Goal: Information Seeking & Learning: Compare options

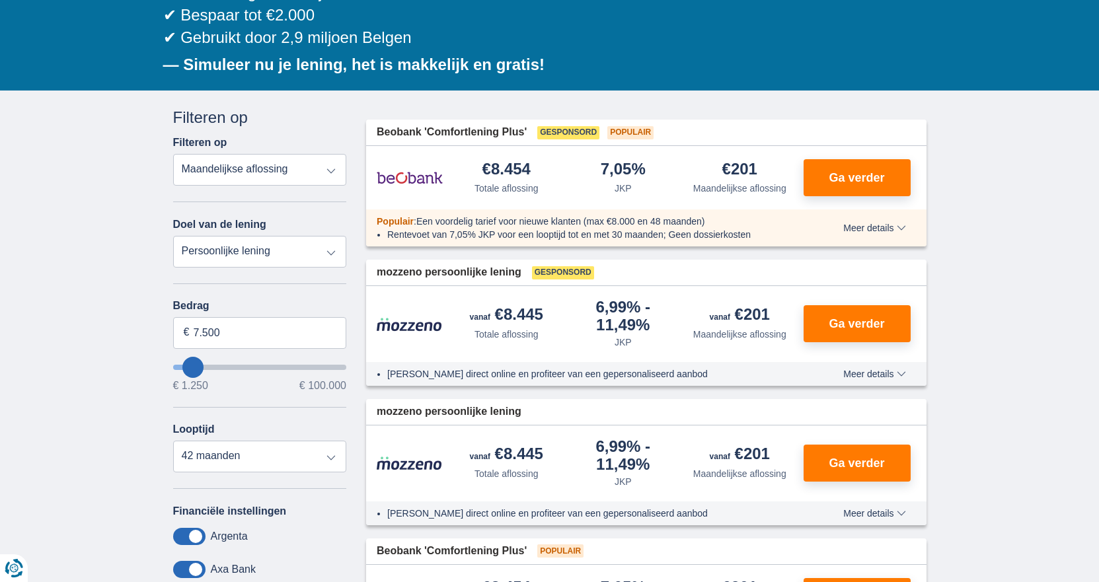
scroll to position [198, 0]
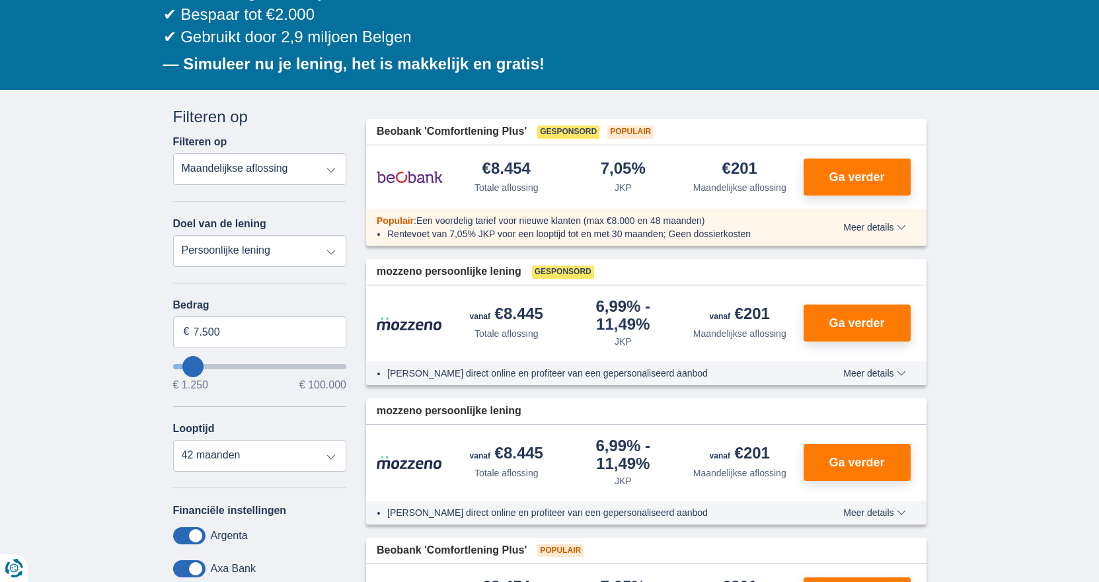
click at [329, 169] on select "Totale aflossing JKP Maandelijkse aflossing" at bounding box center [260, 169] width 174 height 32
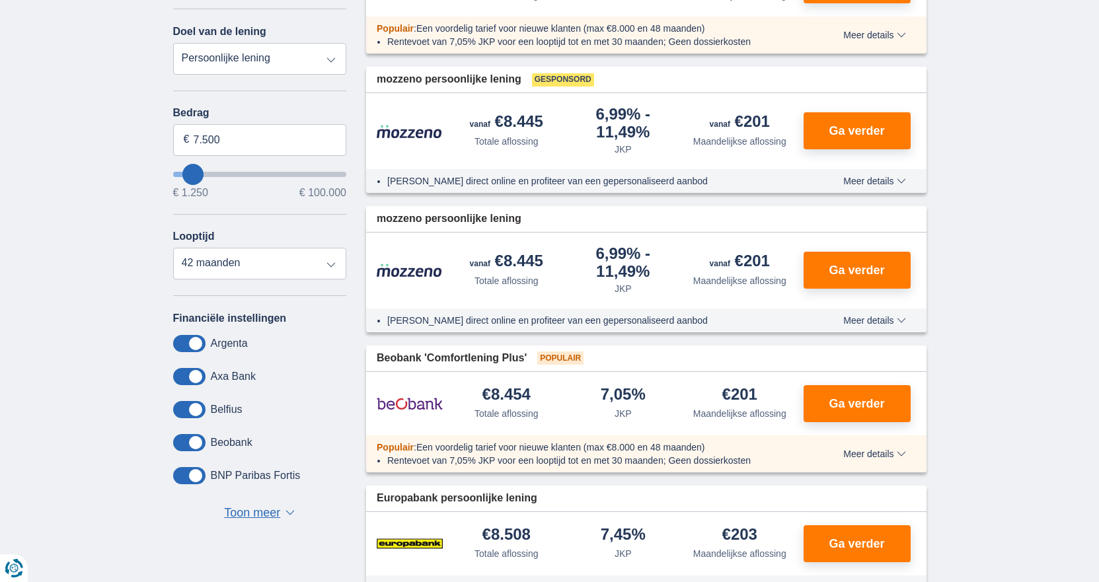
scroll to position [396, 0]
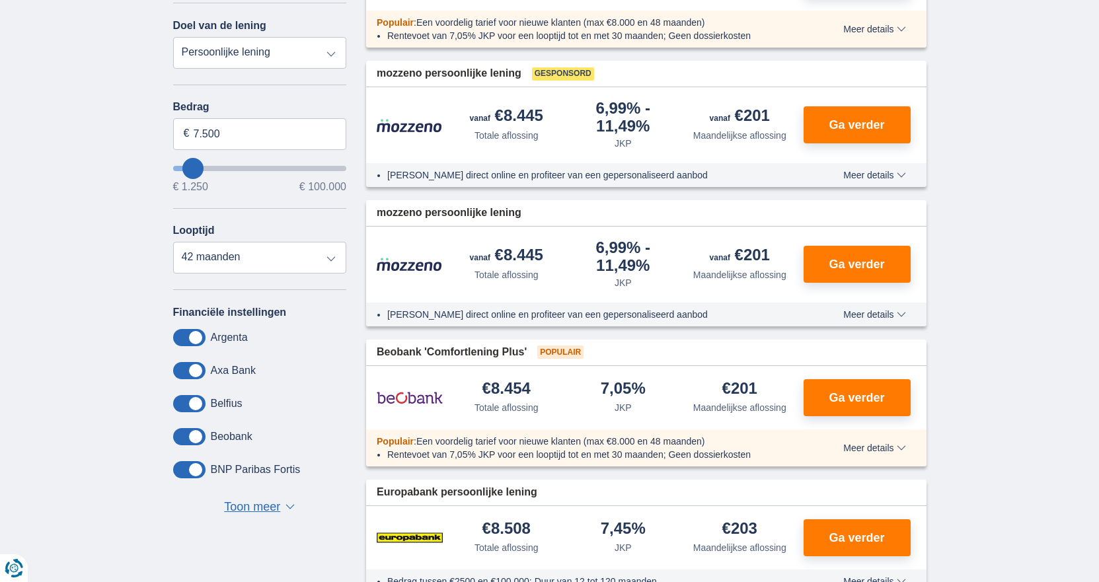
type input "5.250"
type input "5250"
select select "36"
type input "7.250"
type input "7250"
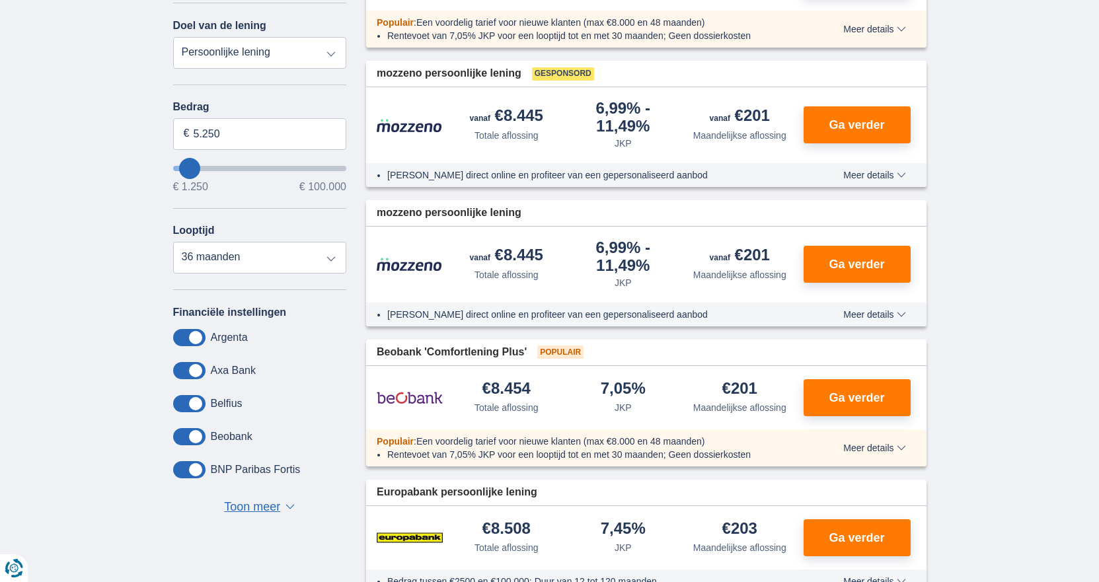
select select "42"
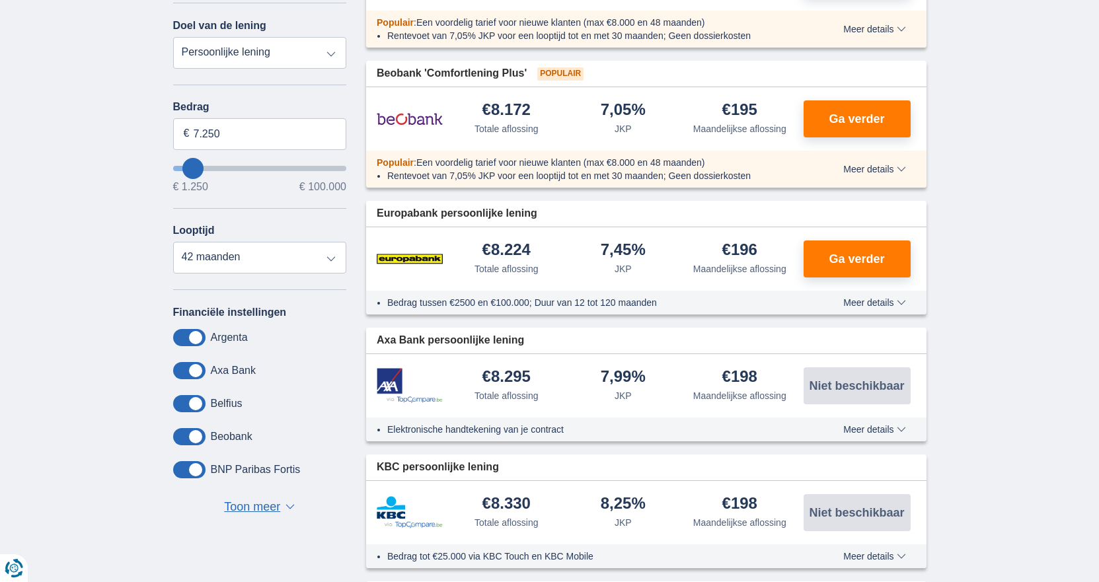
type input "46.250"
type input "46250"
select select "120"
type input "46250"
click at [252, 170] on input "wantToBorrow" at bounding box center [260, 168] width 174 height 5
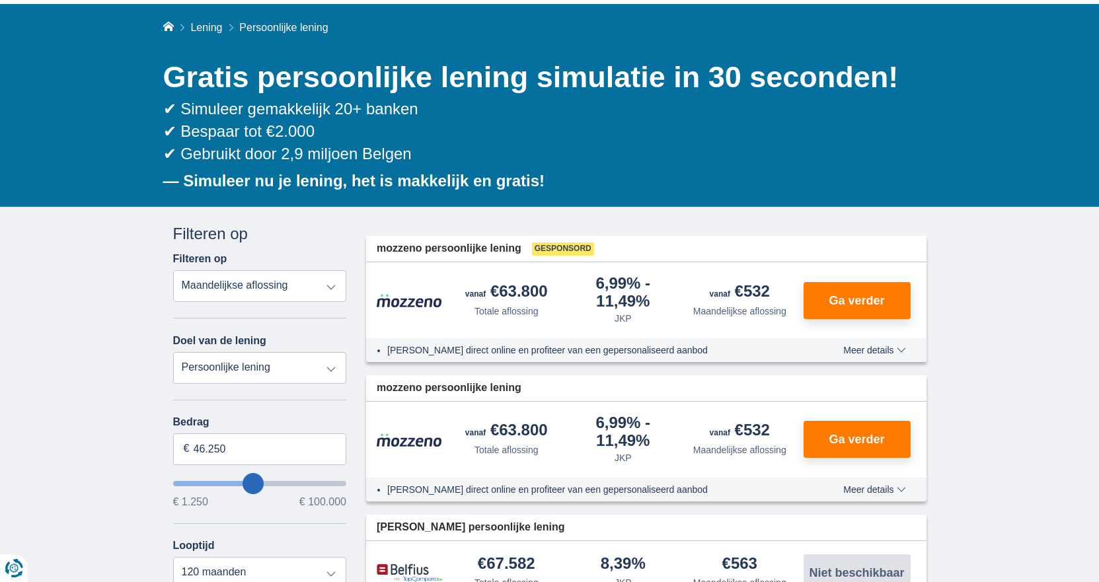
scroll to position [198, 0]
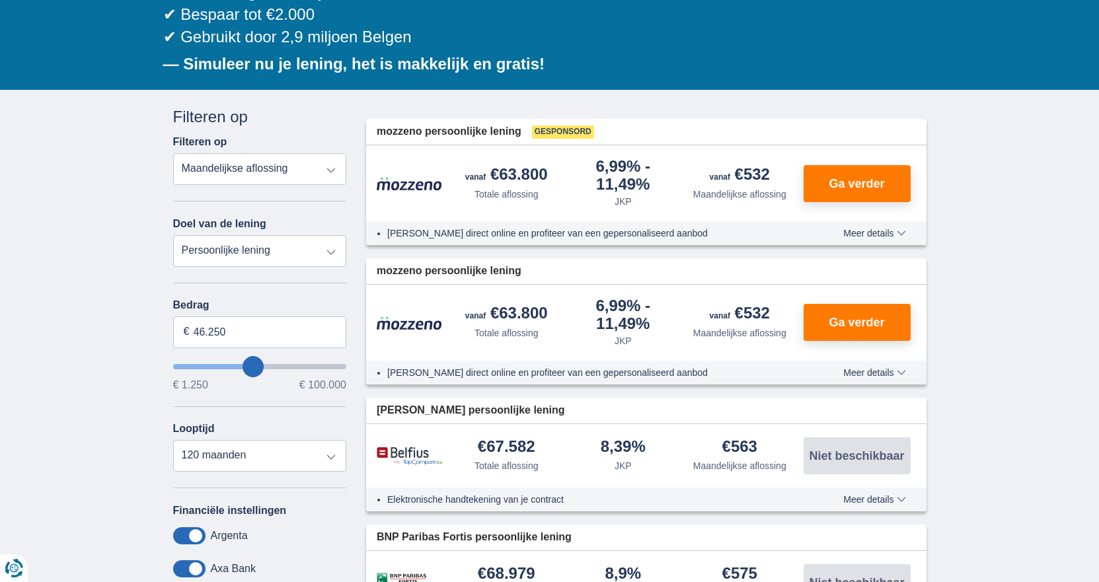
type input "26.250"
type input "26250"
click at [221, 368] on input "wantToBorrow" at bounding box center [260, 366] width 174 height 5
drag, startPoint x: 230, startPoint y: 334, endPoint x: 176, endPoint y: 333, distance: 53.5
click at [176, 333] on input "26.250" at bounding box center [260, 332] width 174 height 32
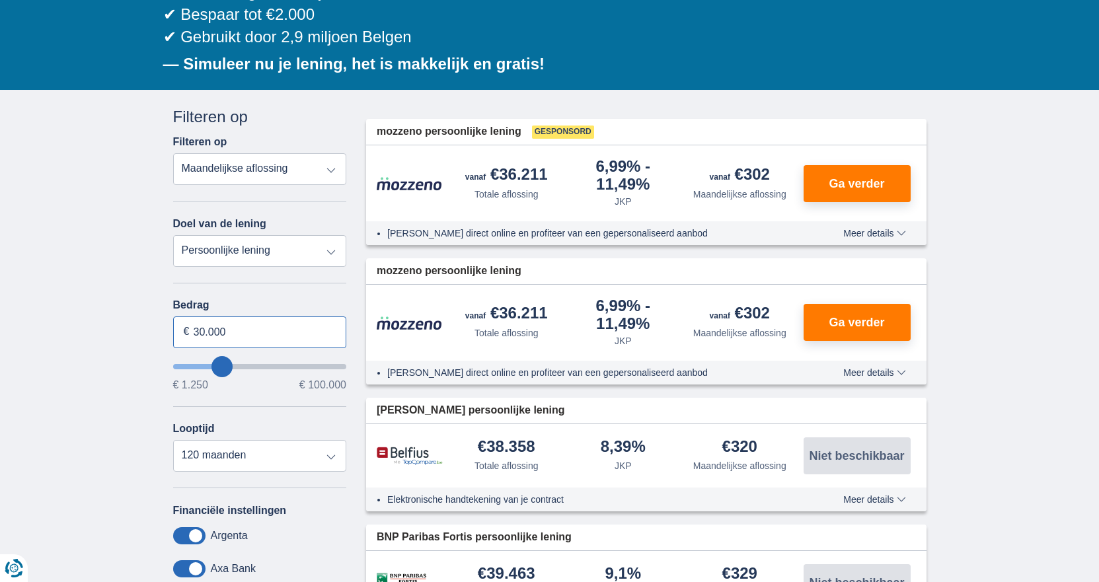
type input "30.000"
type input "30250"
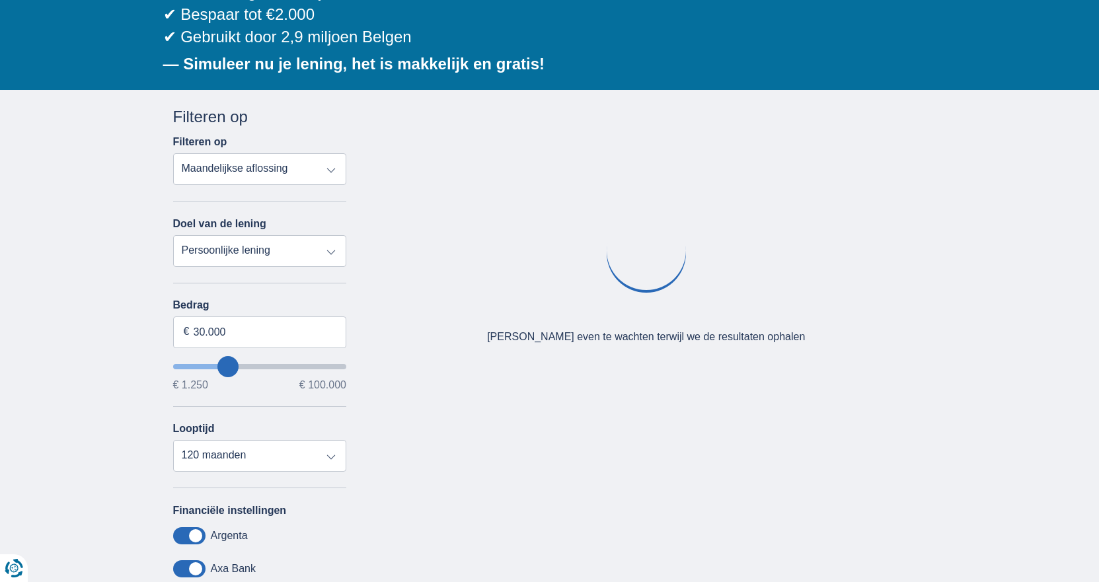
click at [240, 396] on div "Bedrag 30.000 € € 1.250 € 100.000 Looptijd 12 maanden 18 maanden 24 maanden 30 …" at bounding box center [260, 385] width 174 height 172
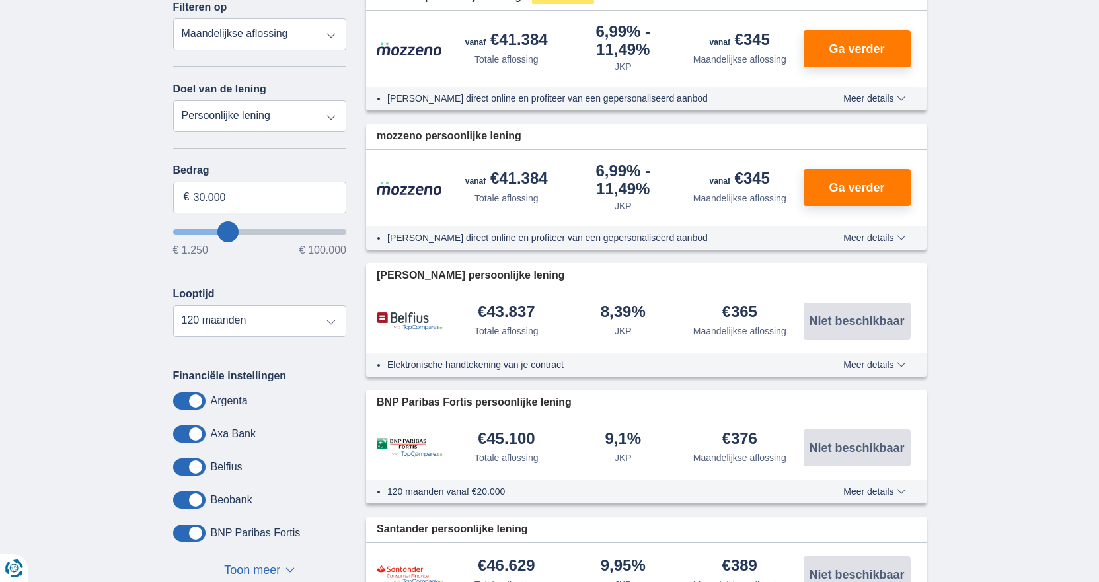
scroll to position [396, 0]
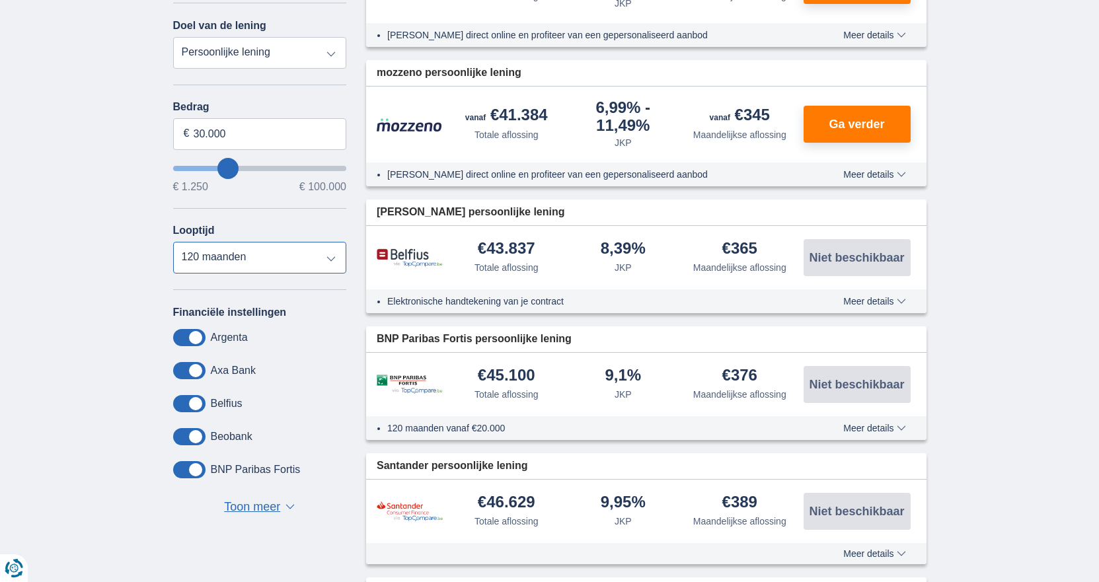
click at [332, 258] on select "12 maanden 18 maanden 24 maanden 30 maanden 36 maanden 42 maanden 48 maanden 60…" at bounding box center [260, 258] width 174 height 32
click at [173, 242] on select "12 maanden 18 maanden 24 maanden 30 maanden 36 maanden 42 maanden 48 maanden 60…" at bounding box center [260, 258] width 174 height 32
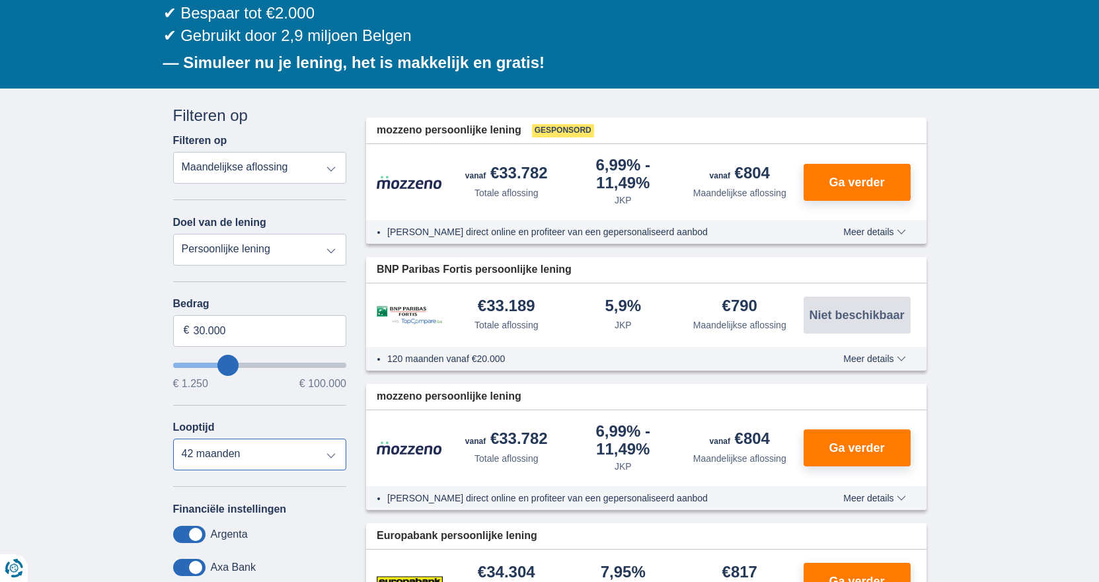
scroll to position [198, 0]
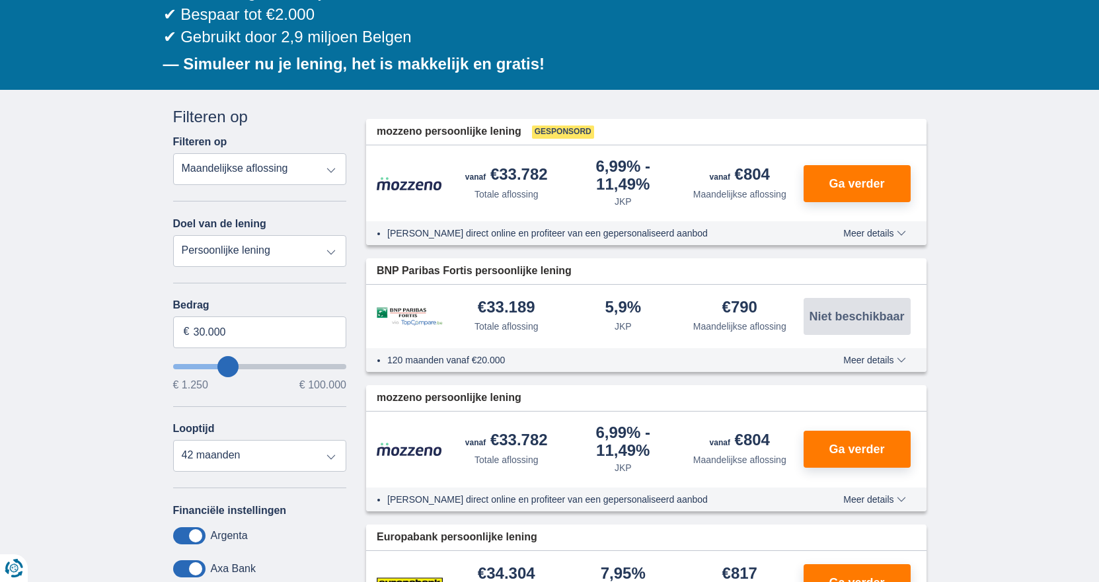
click at [902, 233] on span "Meer details" at bounding box center [874, 233] width 62 height 9
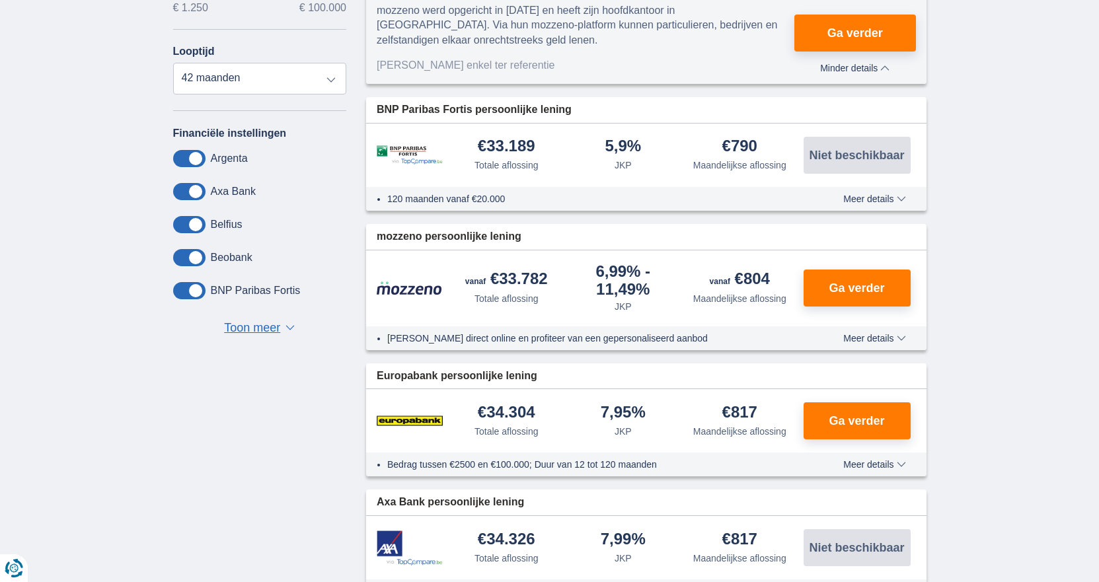
scroll to position [595, 0]
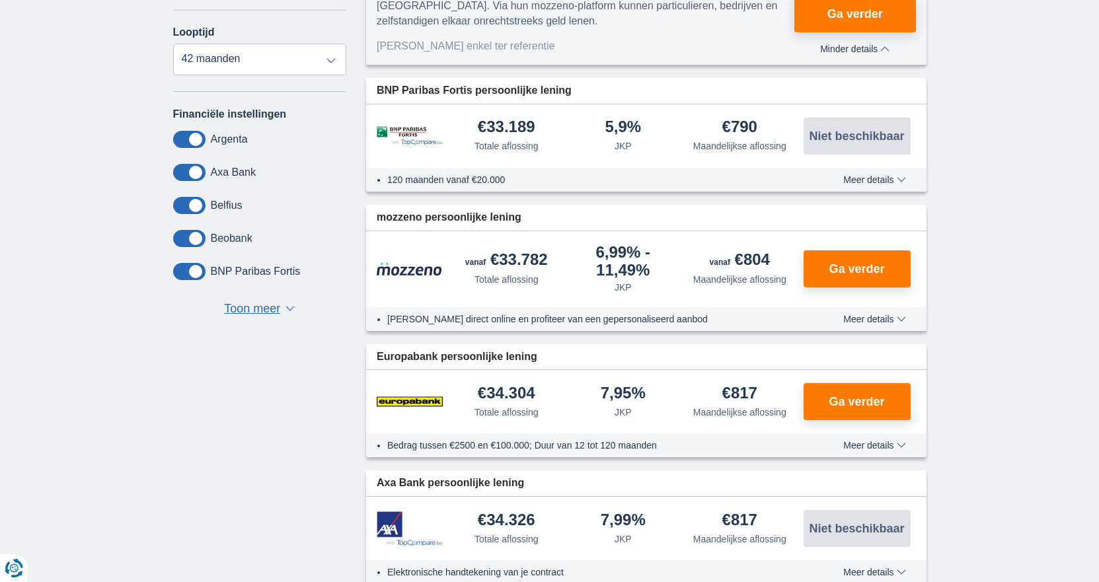
click at [906, 180] on button "Meer details Minder details" at bounding box center [874, 179] width 82 height 11
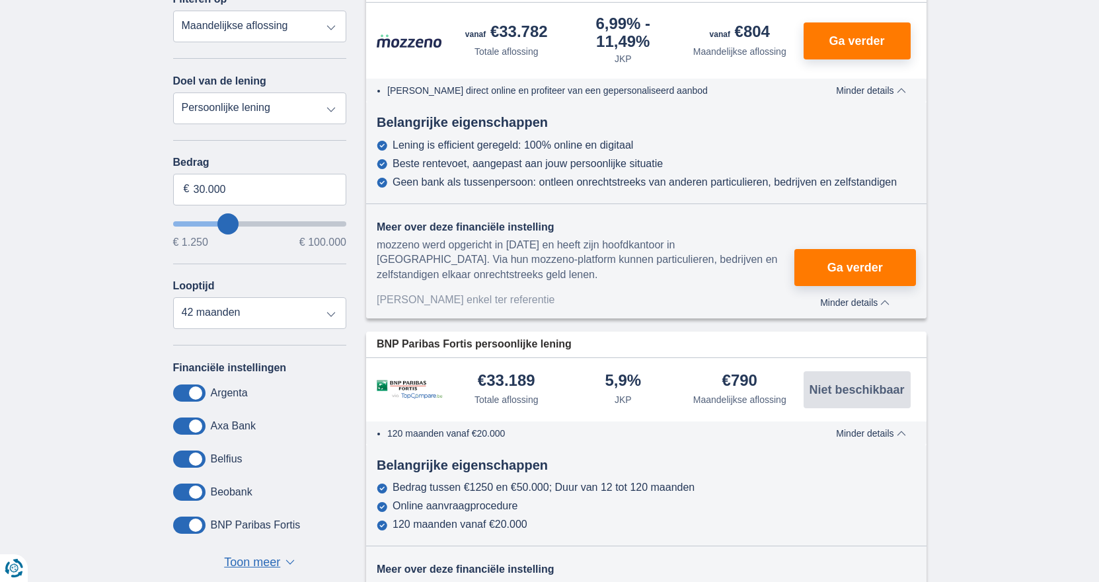
scroll to position [264, 0]
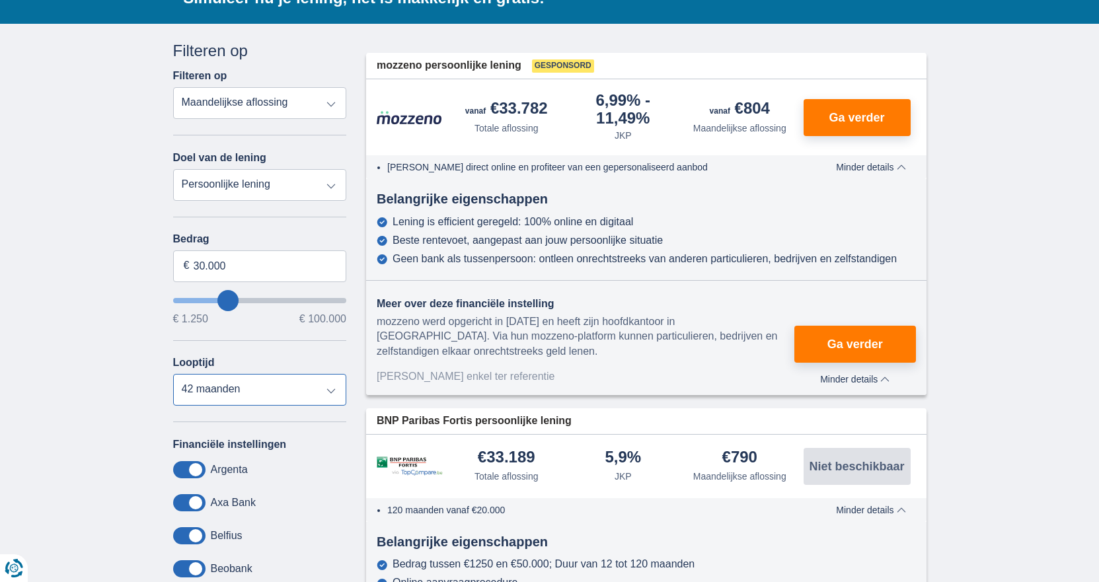
click at [333, 392] on select "12 maanden 18 maanden 24 maanden 30 maanden 36 maanden 42 maanden 48 maanden 60…" at bounding box center [260, 390] width 174 height 32
click at [173, 375] on select "12 maanden 18 maanden 24 maanden 30 maanden 36 maanden 42 maanden 48 maanden 60…" at bounding box center [260, 390] width 174 height 32
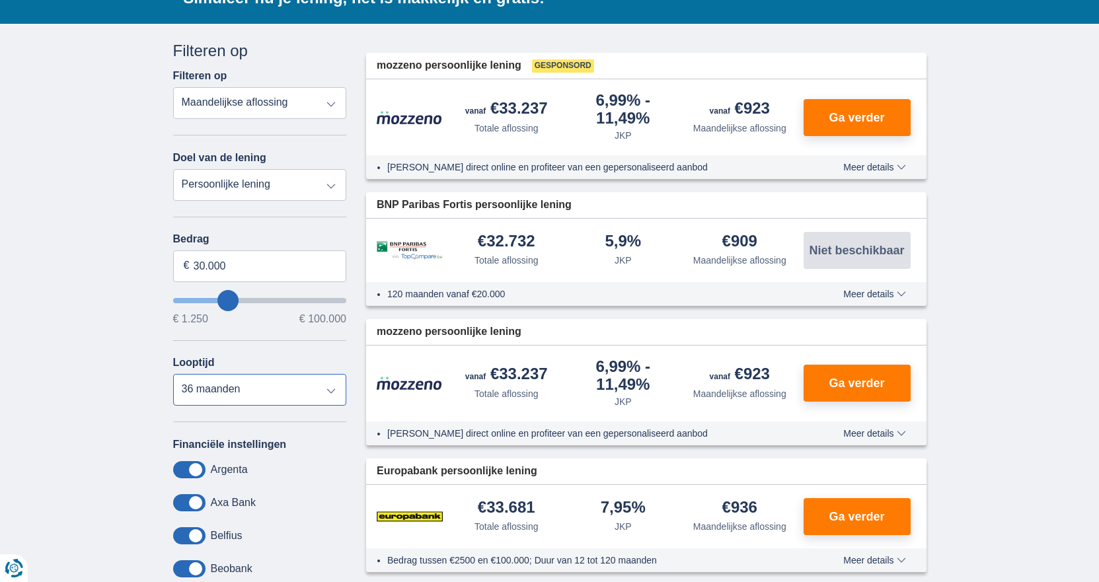
click at [330, 392] on select "12 maanden 18 maanden 24 maanden 30 maanden 36 maanden 42 maanden 48 maanden 60…" at bounding box center [260, 390] width 174 height 32
select select "12"
click at [173, 375] on select "12 maanden 18 maanden 24 maanden 30 maanden 36 maanden 42 maanden 48 maanden 60…" at bounding box center [260, 390] width 174 height 32
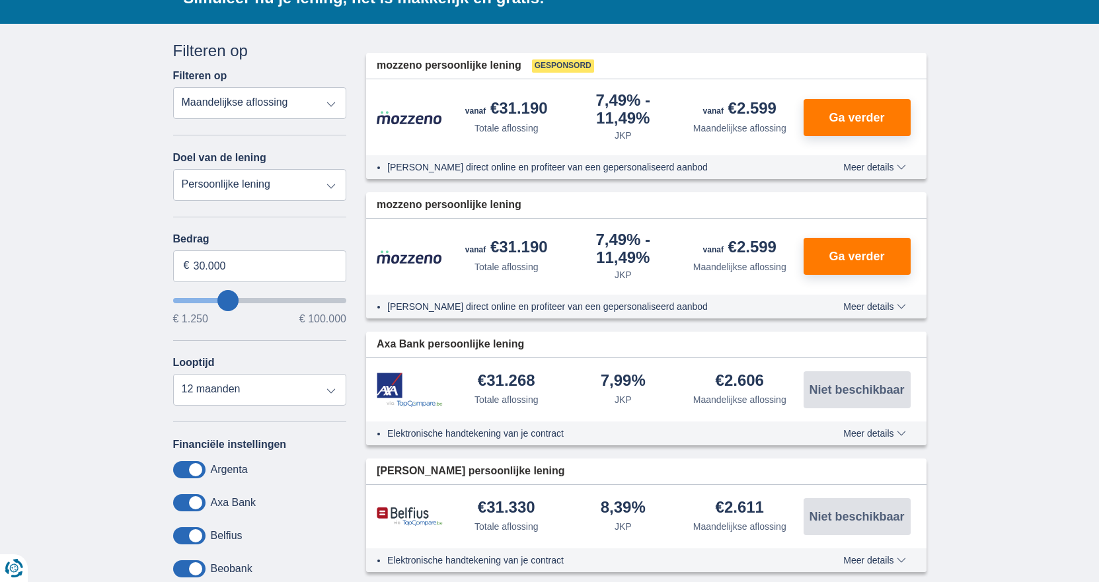
type input "31.250"
type input "31250"
select select "120"
type input "30.250"
type input "30250"
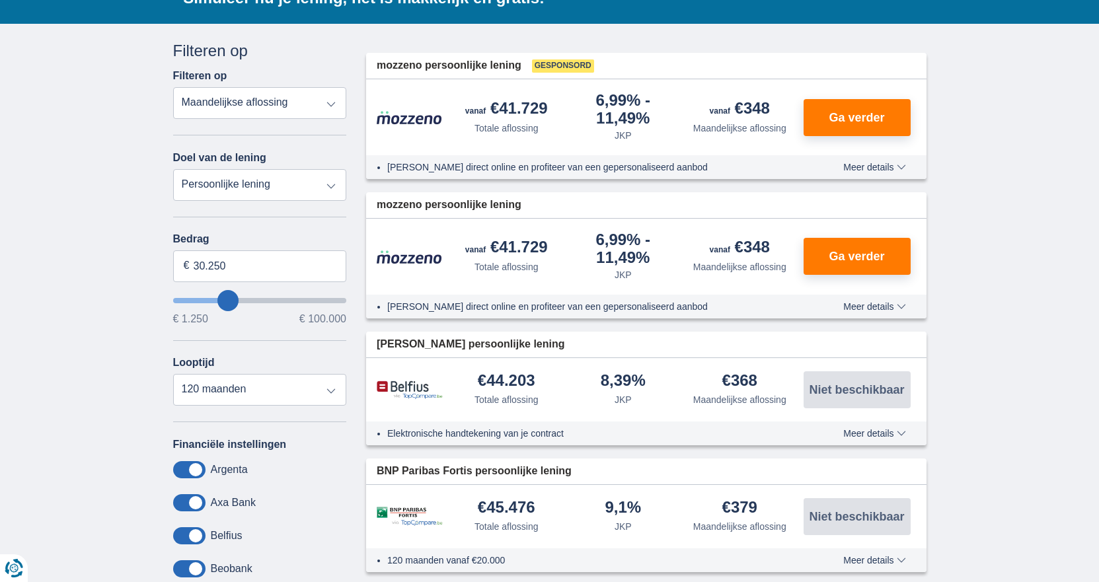
type input "20.250"
type input "20250"
click at [212, 302] on input "wantToBorrow" at bounding box center [260, 300] width 174 height 5
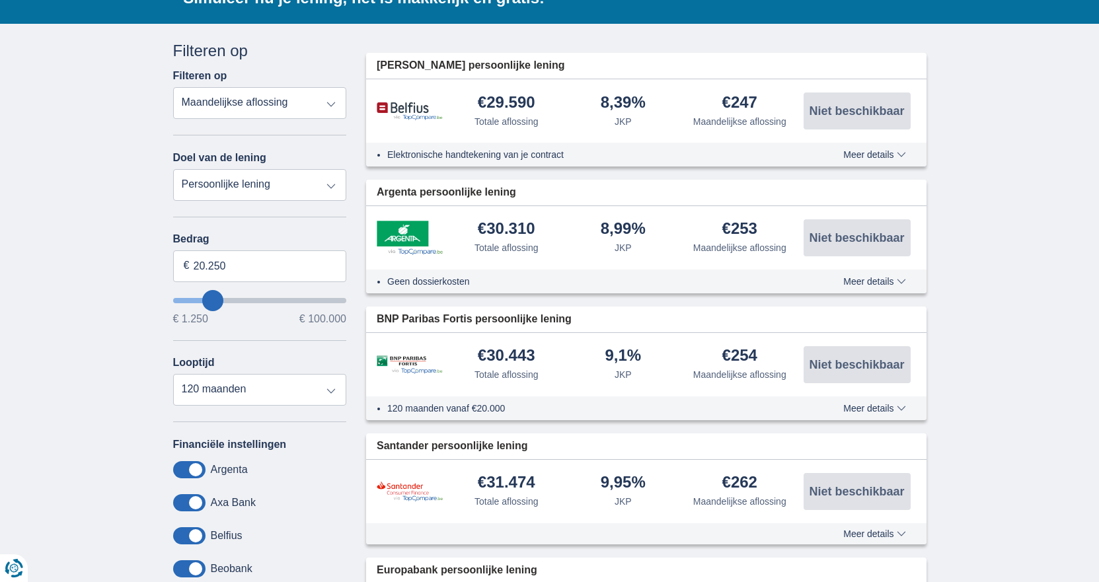
type input "9.250"
type input "9250"
select select "48"
type input "9250"
click at [196, 301] on input "wantToBorrow" at bounding box center [260, 300] width 174 height 5
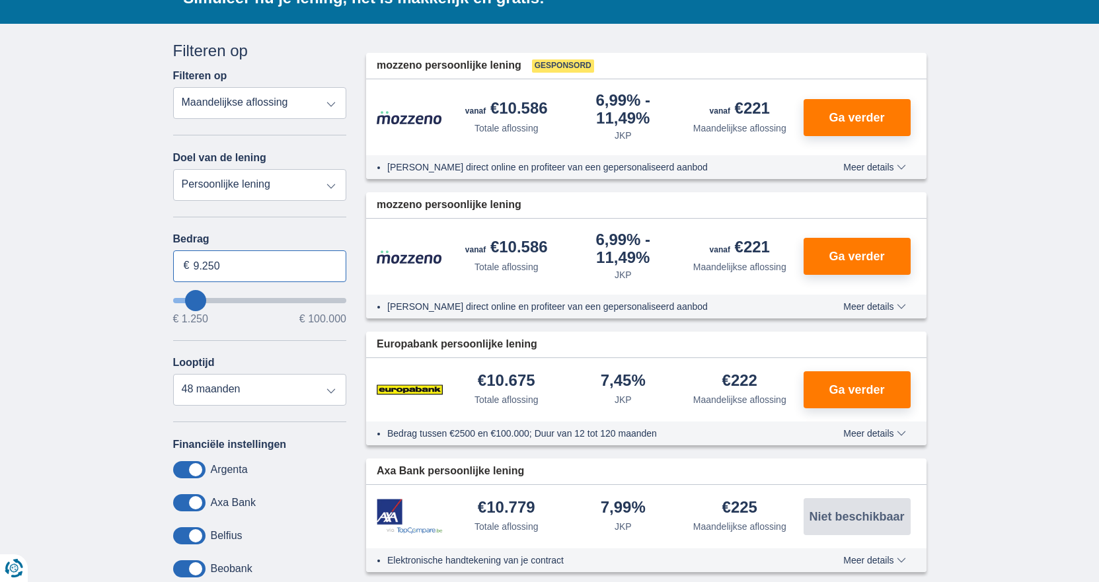
drag, startPoint x: 225, startPoint y: 264, endPoint x: 108, endPoint y: 274, distance: 118.0
type input "15.000"
type input "15250"
click at [327, 389] on select "12 maanden 18 maanden 24 maanden 30 maanden 36 maanden 42 maanden 48 maanden 60…" at bounding box center [260, 390] width 174 height 32
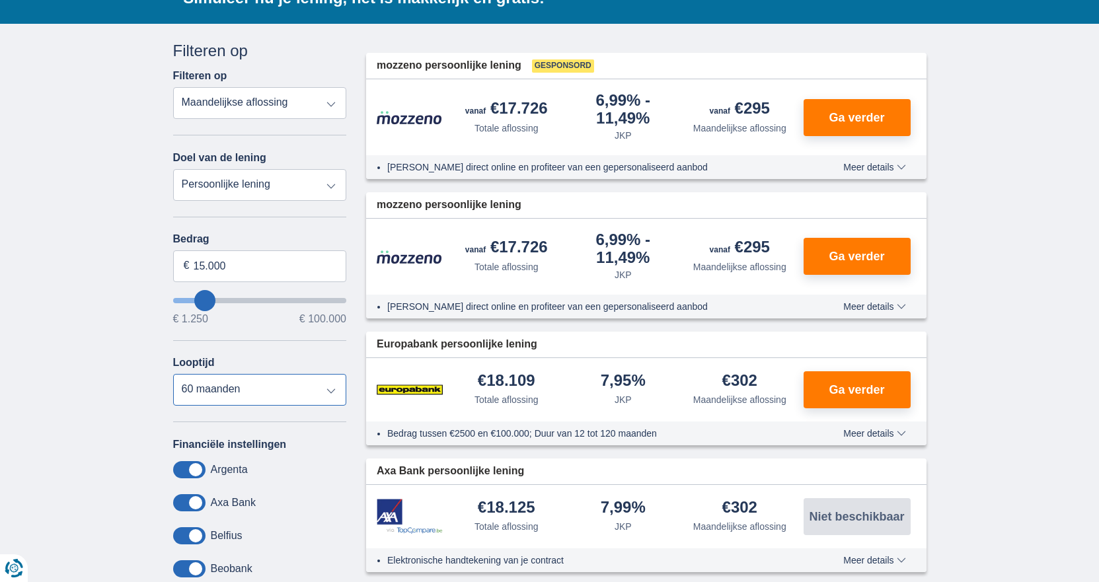
select select "12"
click at [173, 375] on select "12 maanden 18 maanden 24 maanden 30 maanden 36 maanden 42 maanden 48 maanden 60…" at bounding box center [260, 390] width 174 height 32
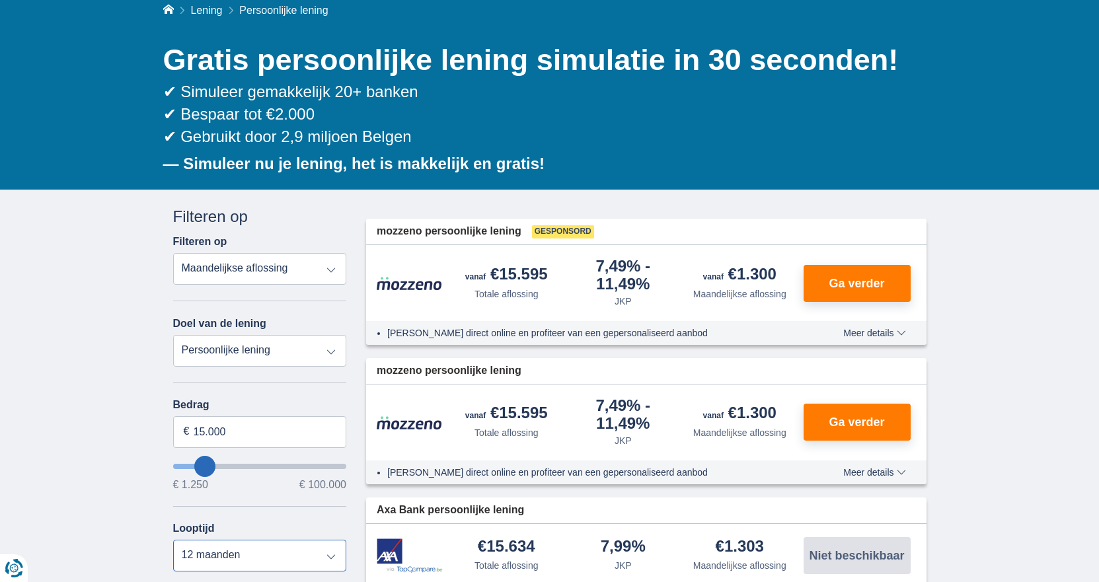
scroll to position [66, 0]
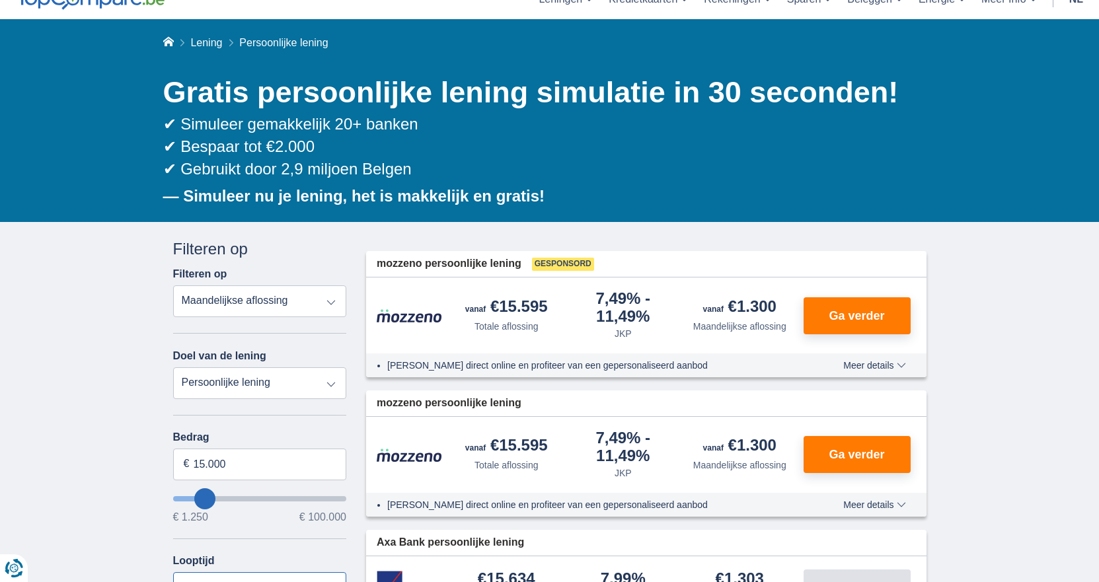
scroll to position [396, 0]
